Goal: Browse casually: Explore the website without a specific task or goal

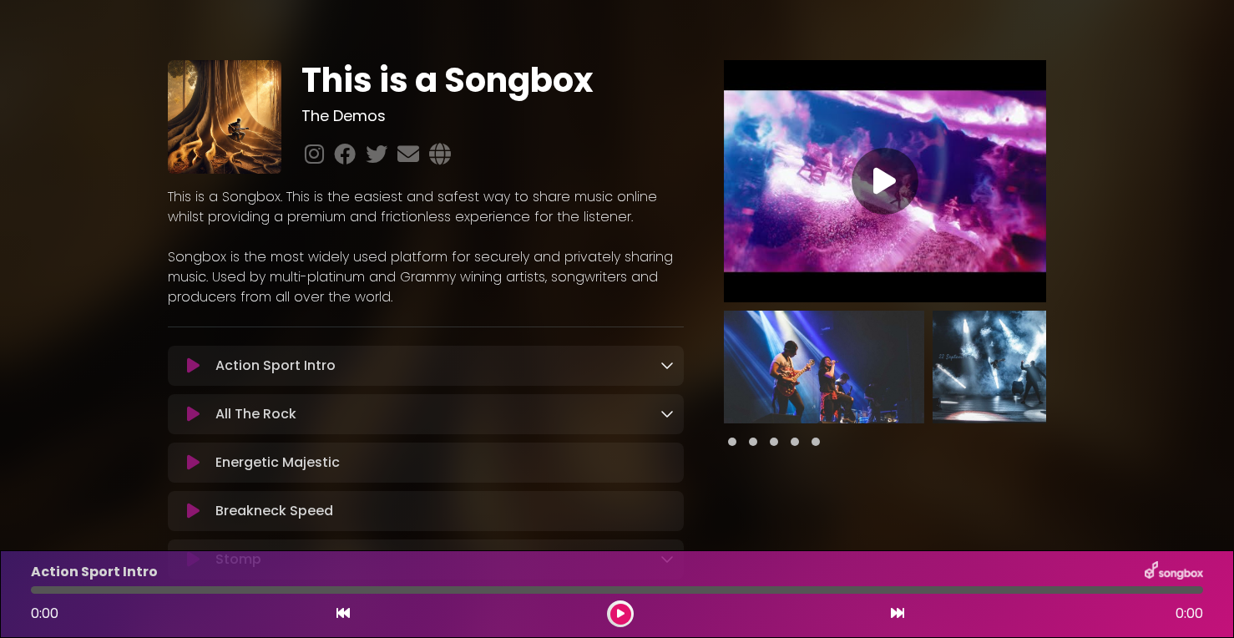
click at [198, 369] on icon at bounding box center [193, 365] width 13 height 17
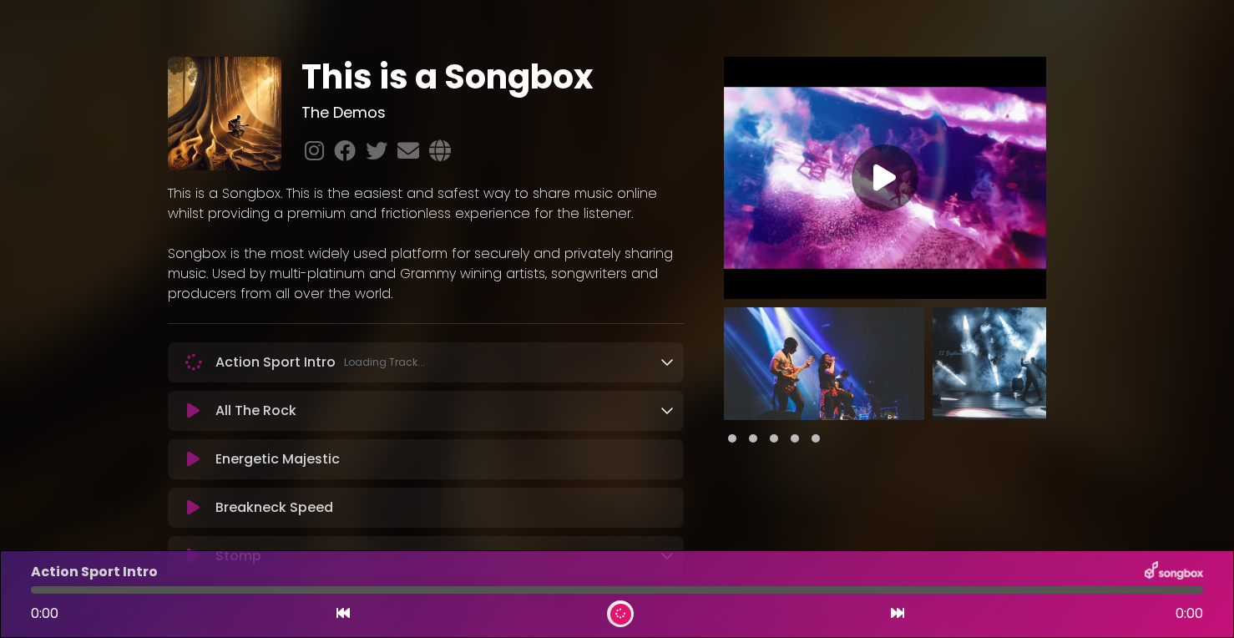
scroll to position [7, 0]
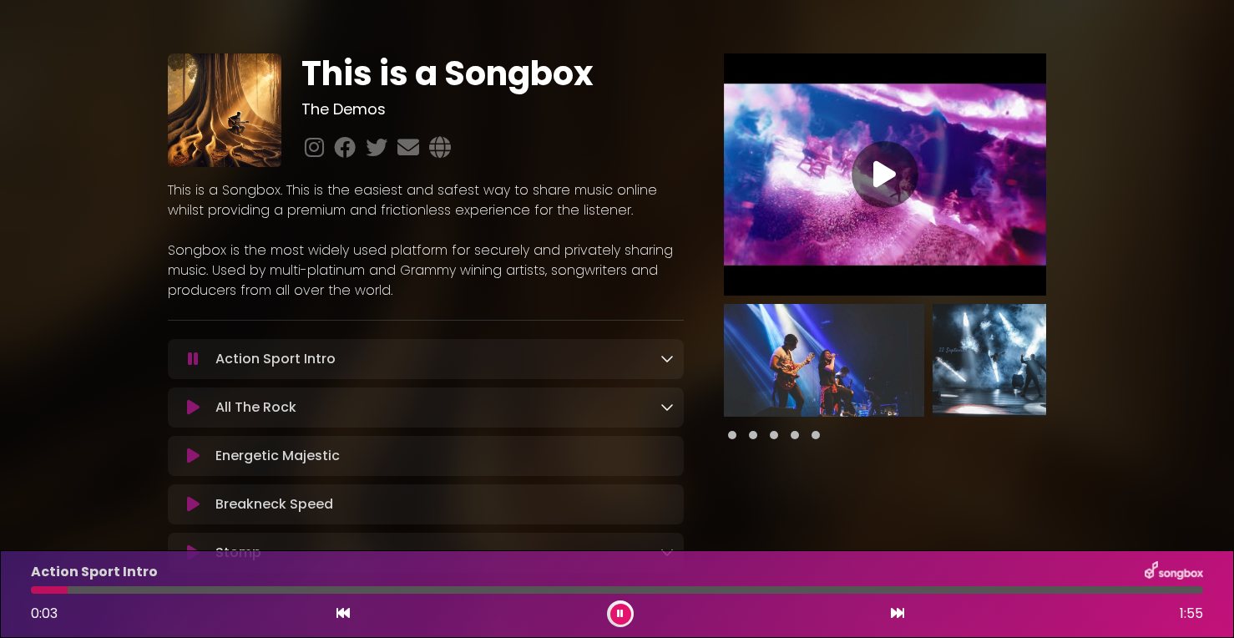
click at [664, 556] on div "Action Sport Intro 0:03 1:55" at bounding box center [617, 594] width 1234 height 88
click at [667, 559] on div "Action Sport Intro 0:04 1:55" at bounding box center [617, 594] width 1234 height 88
click at [672, 362] on icon at bounding box center [666, 358] width 13 height 13
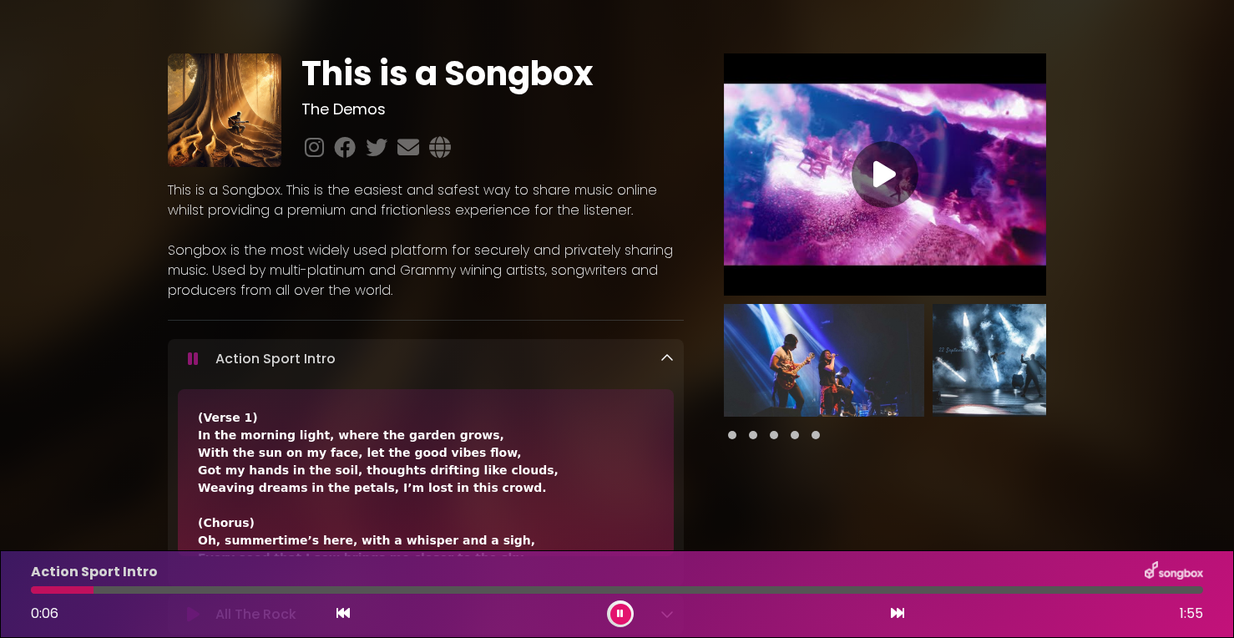
click at [670, 361] on icon at bounding box center [666, 358] width 13 height 13
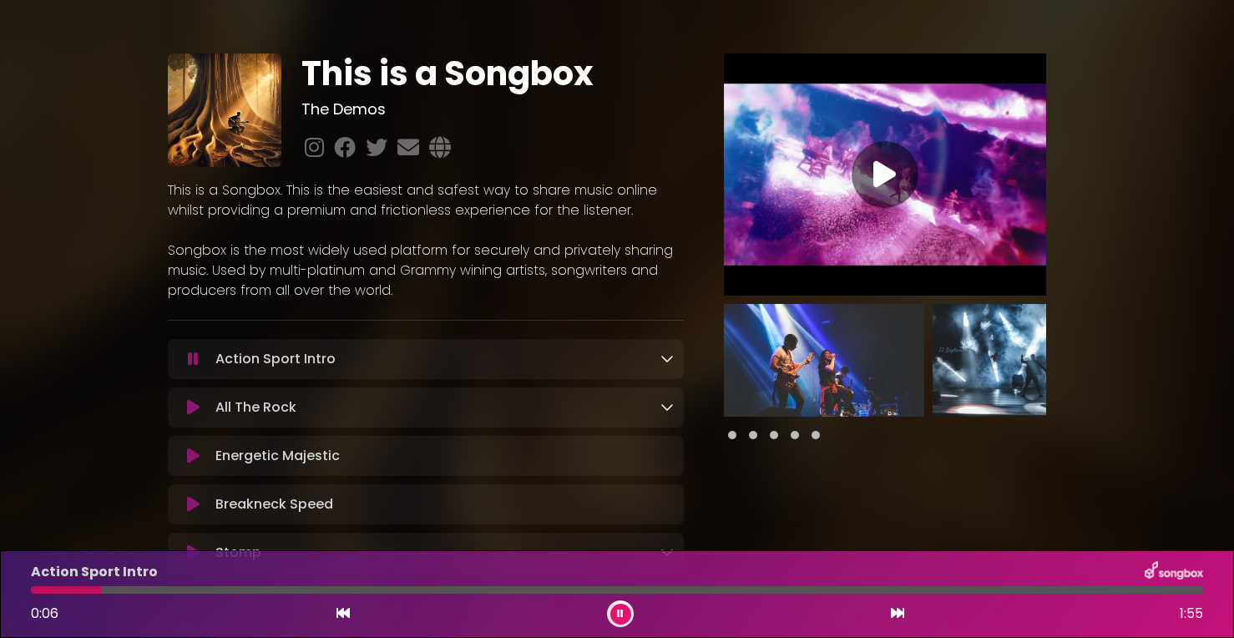
click at [664, 412] on icon at bounding box center [666, 406] width 13 height 13
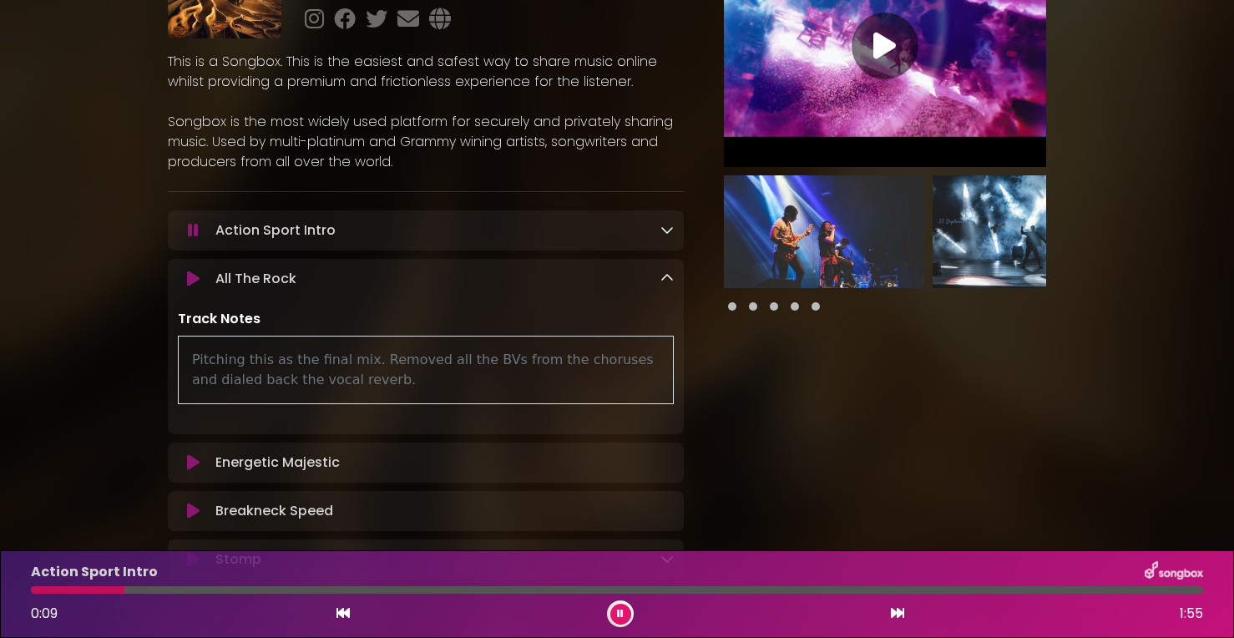
scroll to position [273, 0]
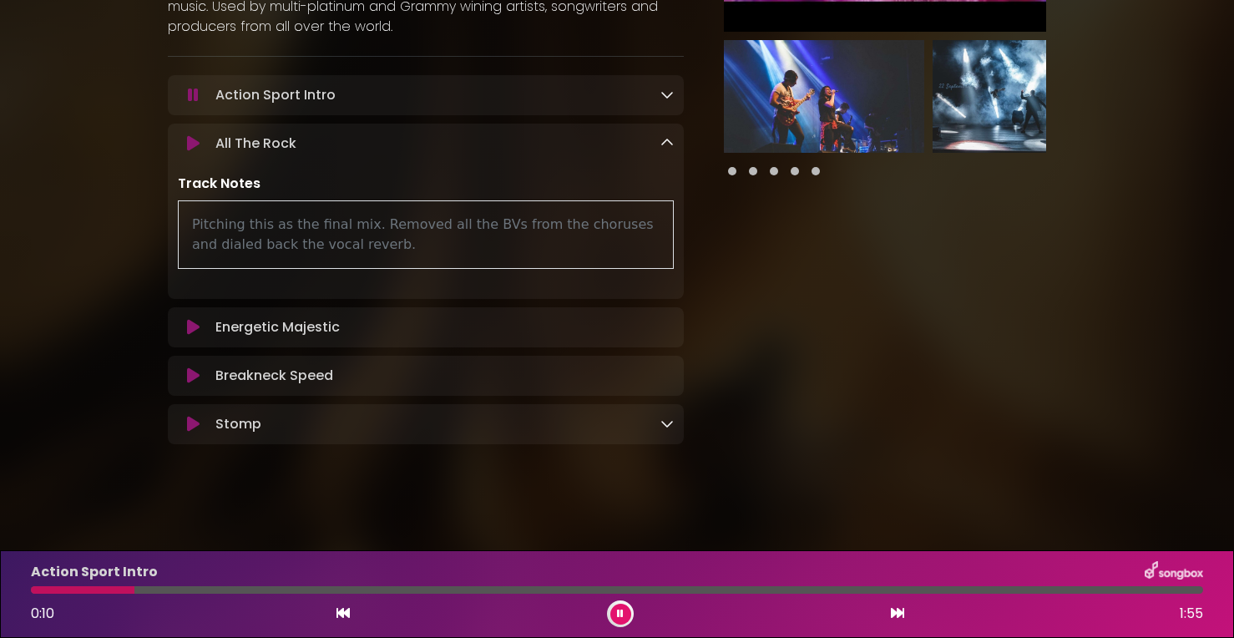
click at [663, 427] on icon at bounding box center [666, 423] width 13 height 13
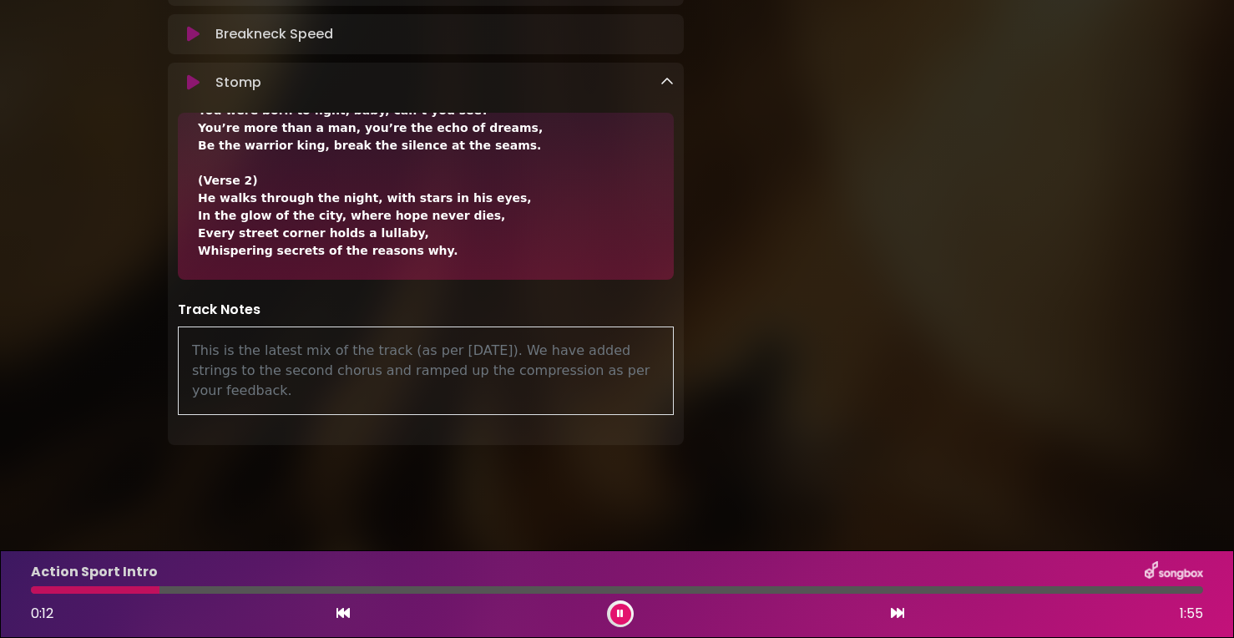
scroll to position [609, 0]
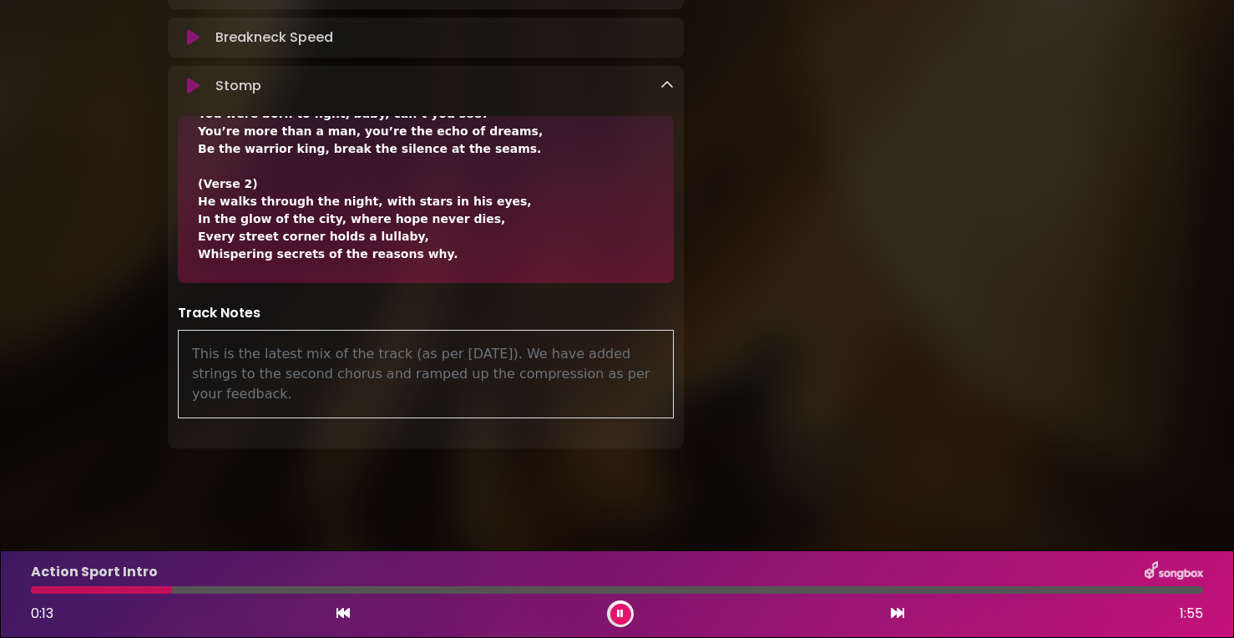
click at [664, 90] on icon at bounding box center [666, 84] width 13 height 13
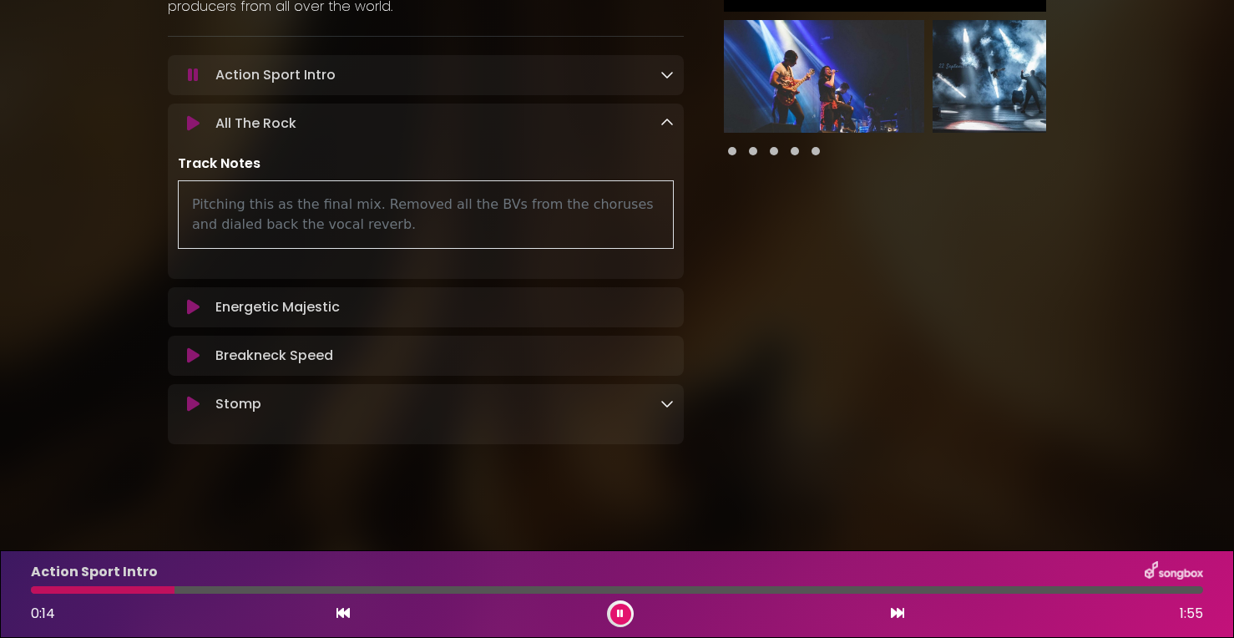
scroll to position [273, 0]
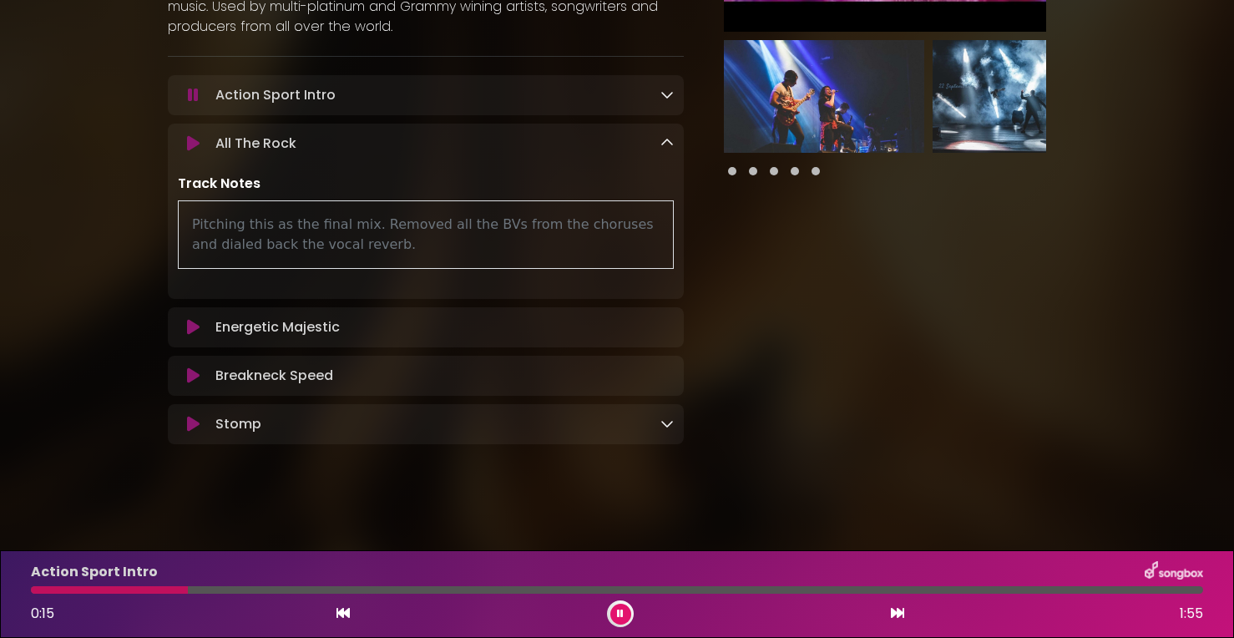
click at [661, 139] on icon at bounding box center [666, 142] width 13 height 13
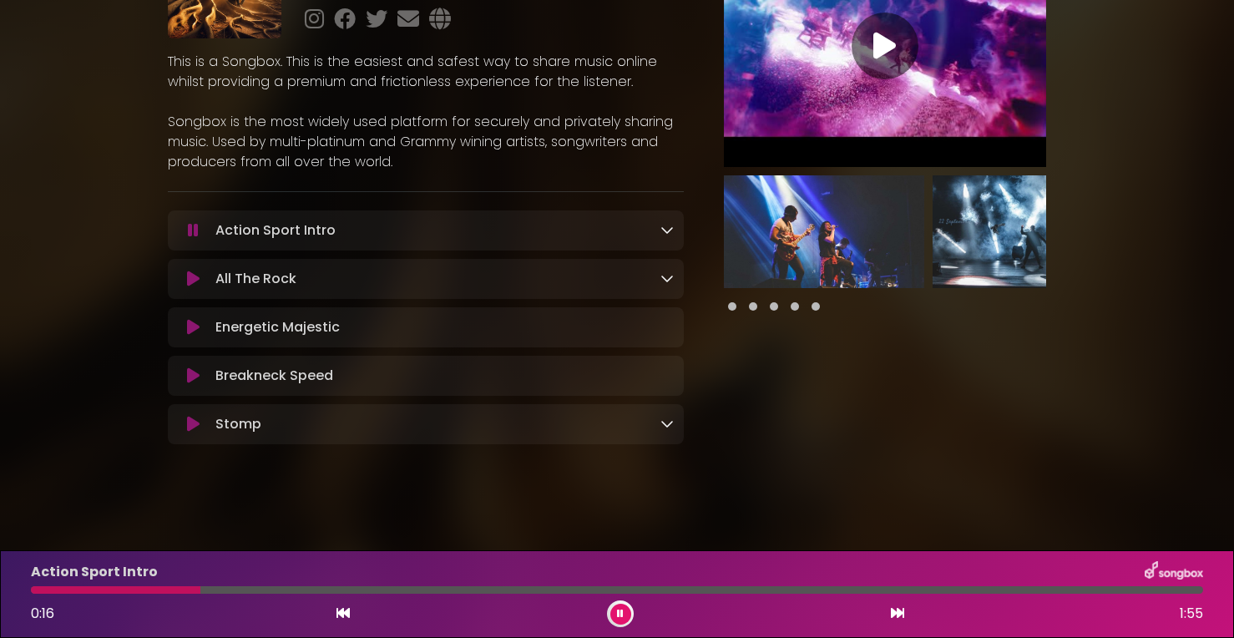
scroll to position [0, 0]
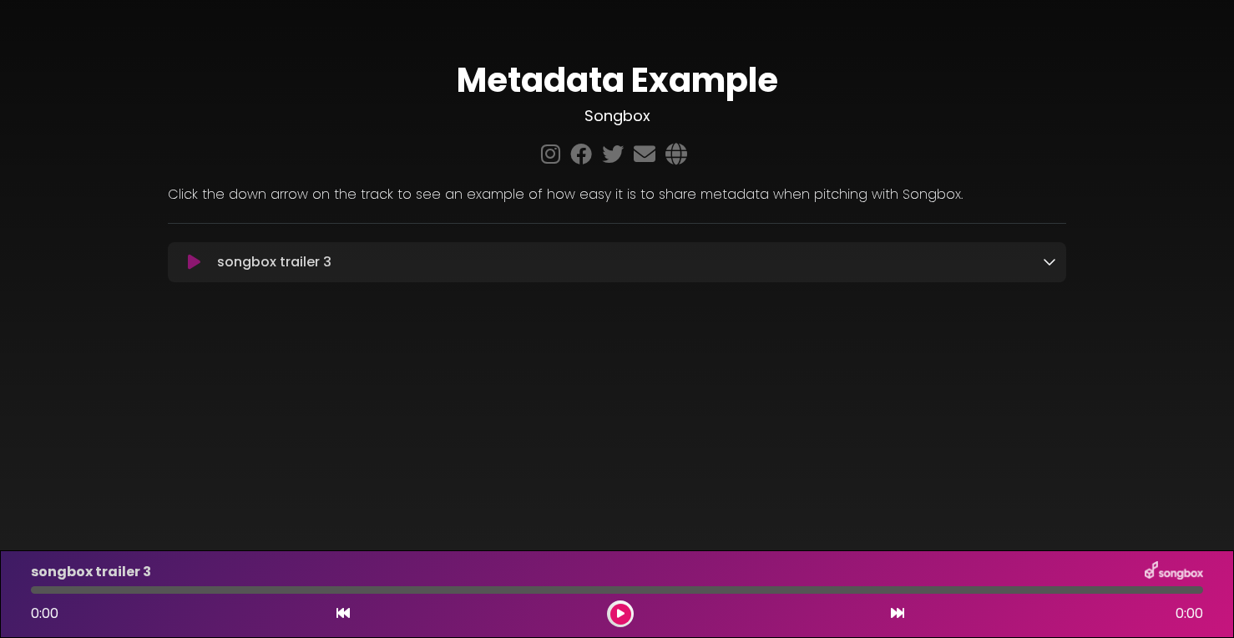
click at [543, 255] on div "songbox trailer 3 Loading Track..." at bounding box center [633, 262] width 846 height 20
click at [1041, 260] on div "songbox trailer 3 Loading Track..." at bounding box center [633, 262] width 846 height 20
click at [1054, 265] on icon at bounding box center [1049, 261] width 13 height 13
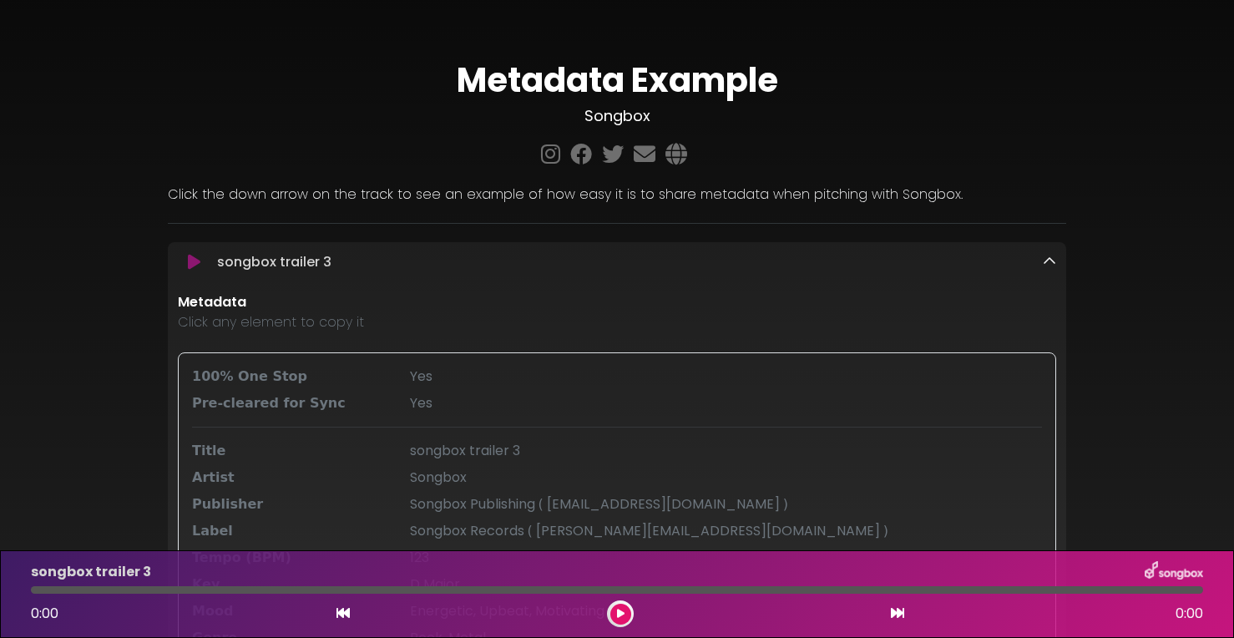
click at [1050, 258] on icon at bounding box center [1049, 261] width 13 height 13
